Goal: Transaction & Acquisition: Purchase product/service

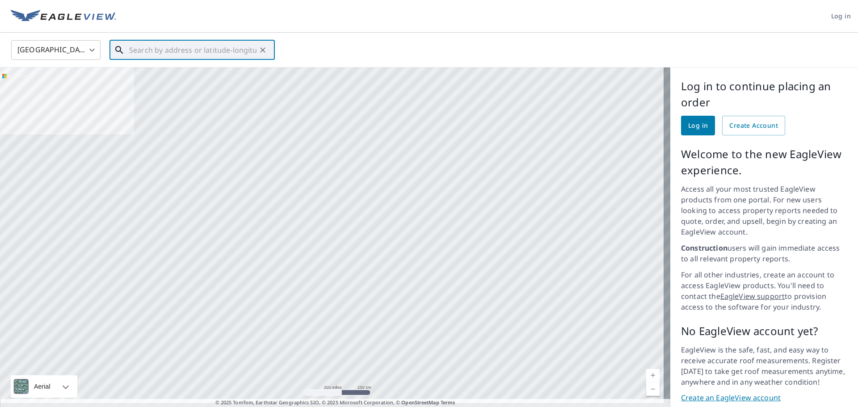
click at [195, 50] on input "text" at bounding box center [192, 50] width 127 height 25
paste input "[STREET_ADDRESS][PERSON_NAME]"
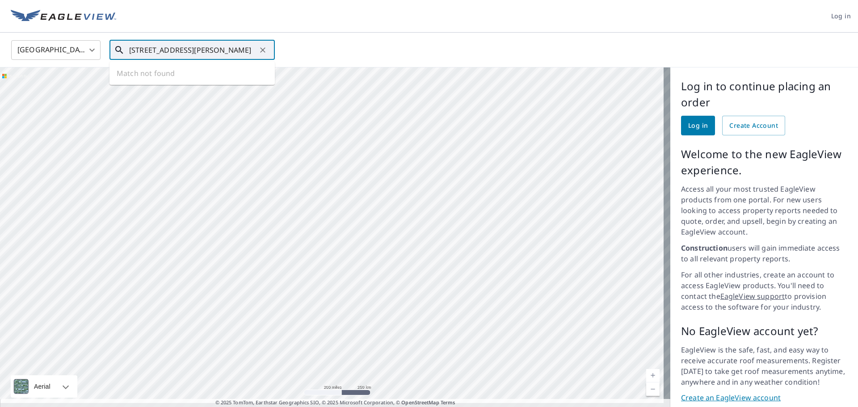
scroll to position [0, 20]
type input "[STREET_ADDRESS][PERSON_NAME]"
click at [681, 120] on link "Log in" at bounding box center [698, 126] width 34 height 20
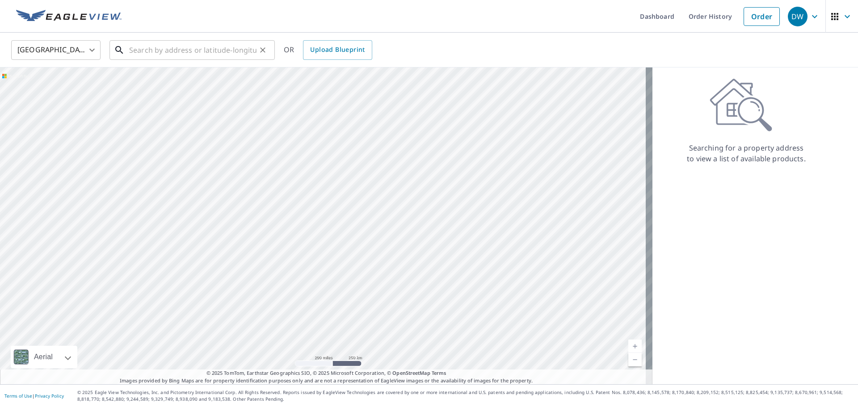
click at [170, 52] on input "text" at bounding box center [192, 50] width 127 height 25
paste input "[STREET_ADDRESS][PERSON_NAME]"
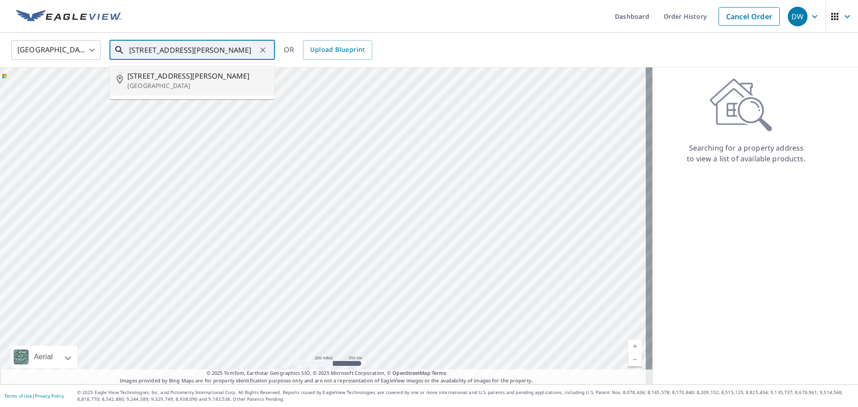
click at [171, 77] on span "[STREET_ADDRESS][PERSON_NAME]" at bounding box center [197, 76] width 140 height 11
type input "[STREET_ADDRESS][PERSON_NAME]"
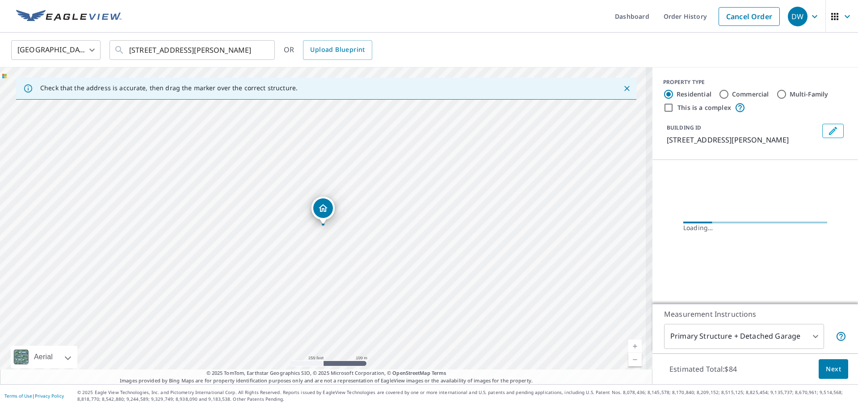
scroll to position [0, 0]
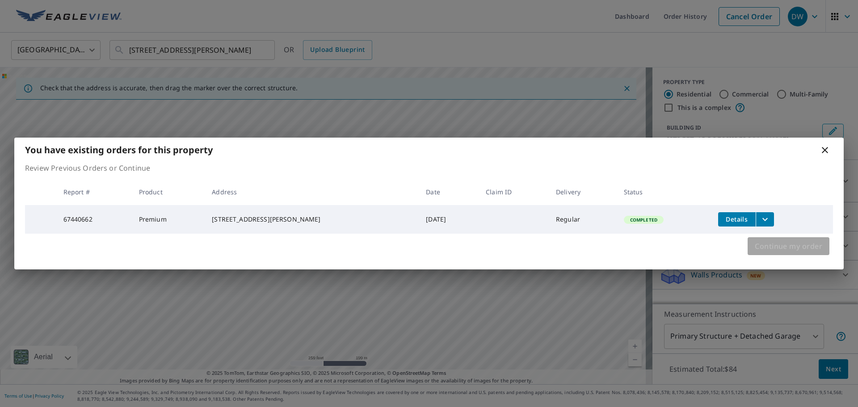
click at [773, 252] on span "Continue my order" at bounding box center [787, 246] width 67 height 13
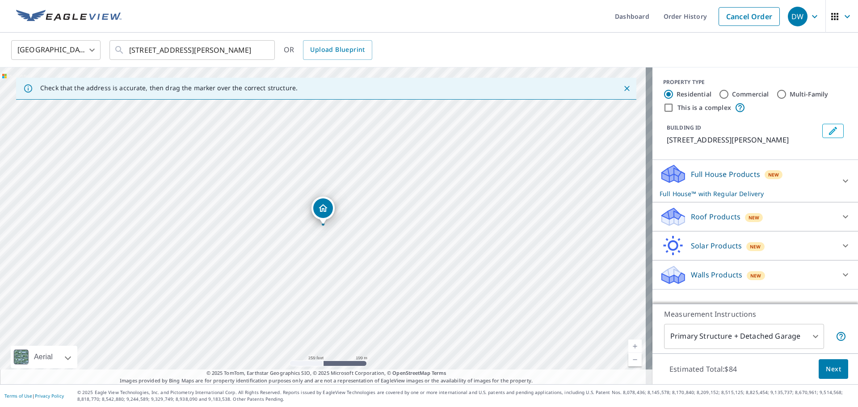
click at [698, 215] on p "Roof Products" at bounding box center [716, 216] width 50 height 11
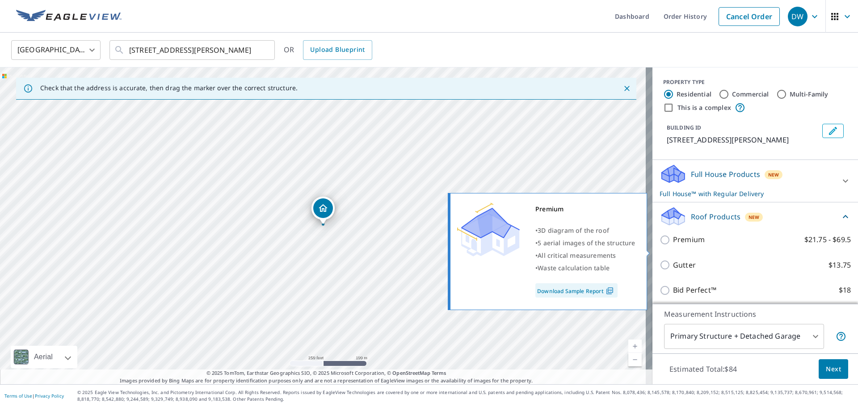
click at [662, 245] on input "Premium $21.75 - $69.5" at bounding box center [665, 240] width 13 height 11
checkbox input "true"
checkbox input "false"
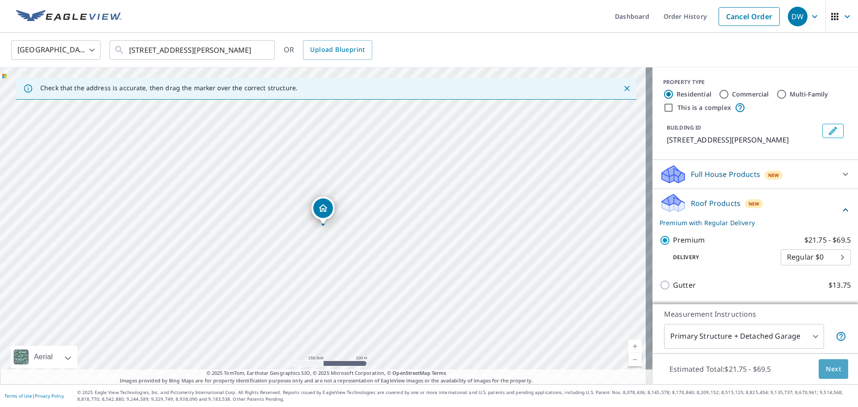
click at [828, 368] on span "Next" at bounding box center [832, 369] width 15 height 11
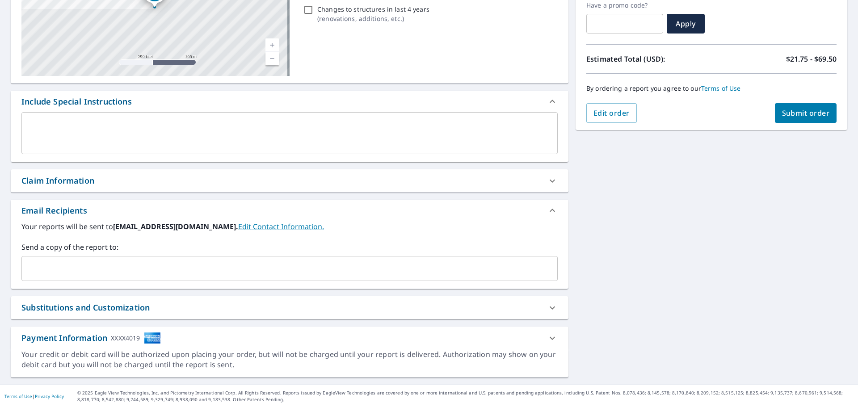
scroll to position [155, 0]
click at [132, 272] on input "text" at bounding box center [282, 268] width 515 height 17
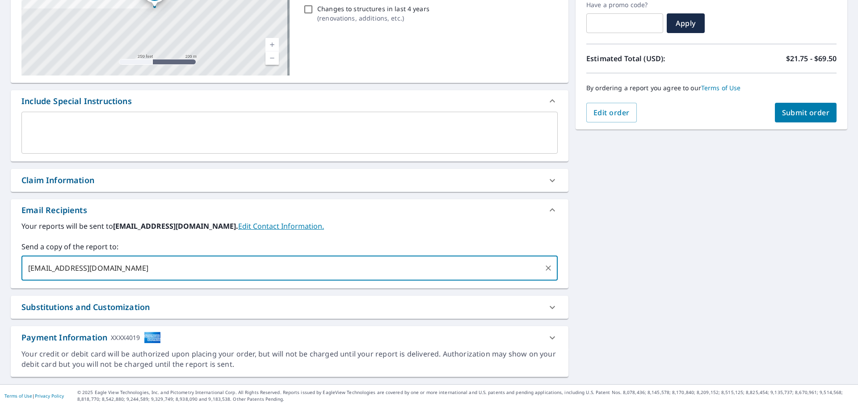
type input "jsimmons@trinityrestoration.com"
click at [788, 111] on span "Submit order" at bounding box center [806, 113] width 48 height 10
checkbox input "true"
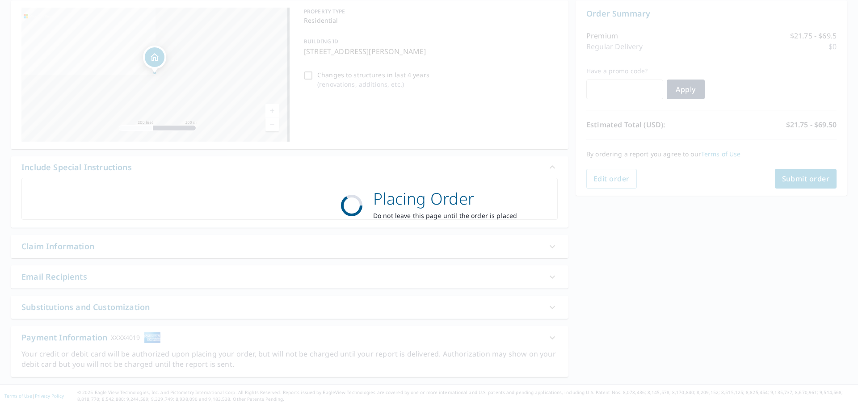
scroll to position [89, 0]
